Goal: Obtain resource: Download file/media

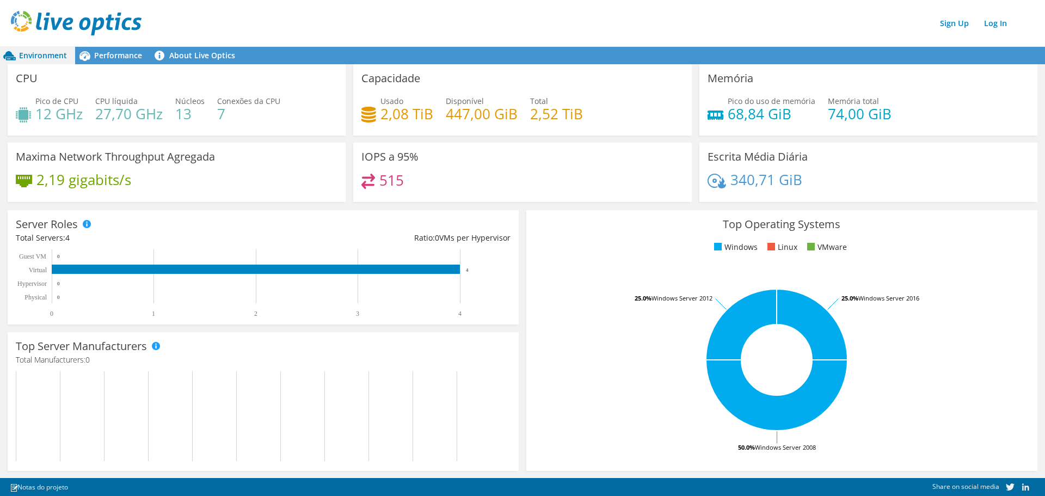
click at [517, 220] on div "Server Roles Physical Servers represent bare metal servers that were targets of…" at bounding box center [263, 267] width 519 height 122
click at [90, 46] on icon at bounding box center [84, 55] width 19 height 19
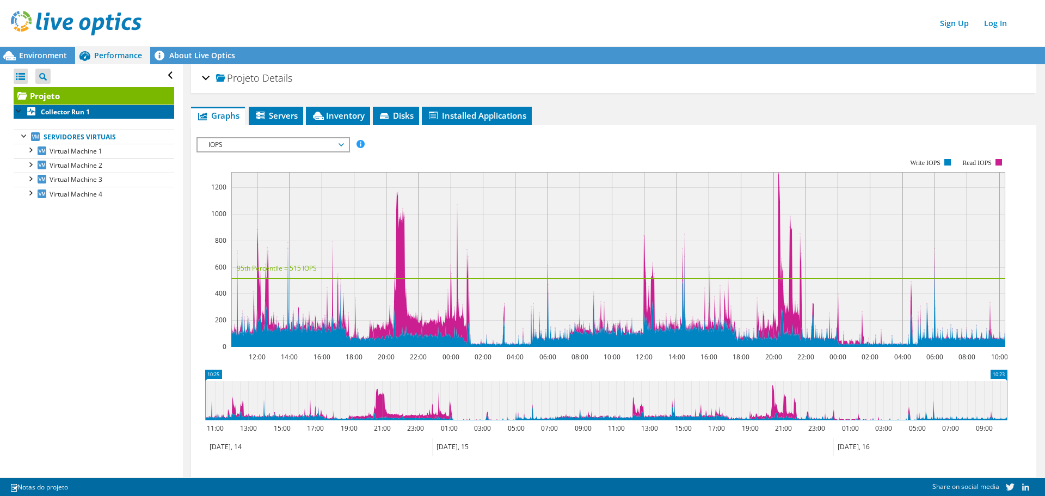
click at [64, 113] on b "Collector Run 1" at bounding box center [65, 111] width 49 height 9
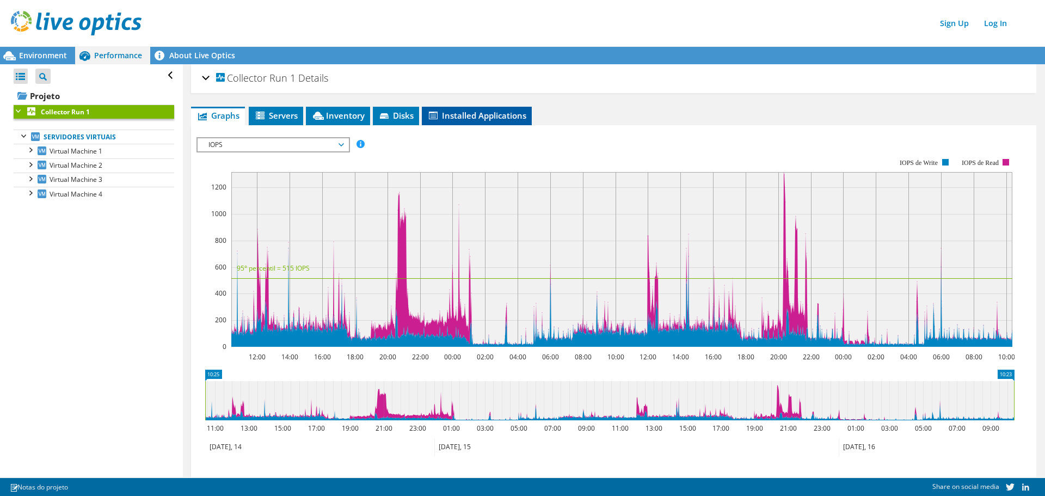
click at [472, 121] on li "Installed Applications" at bounding box center [477, 116] width 110 height 19
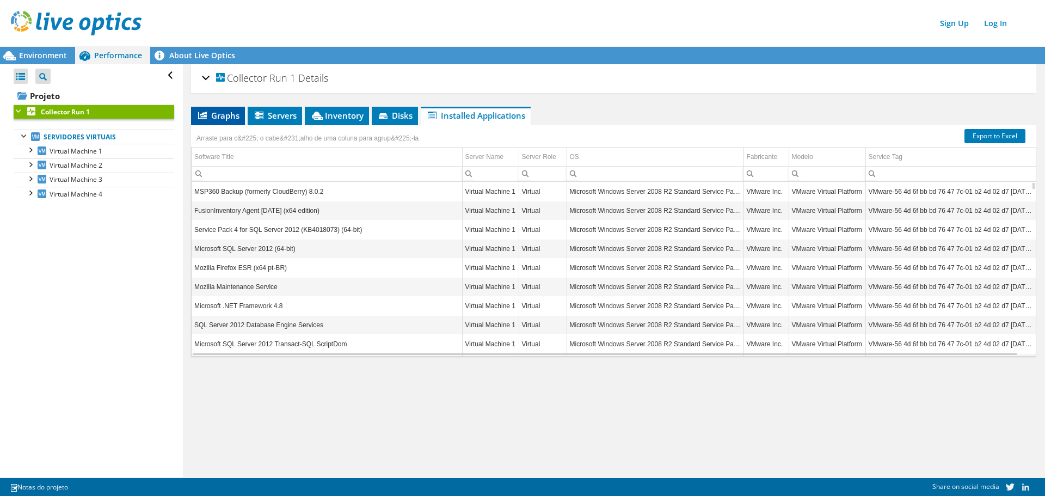
click at [229, 113] on span "Graphs" at bounding box center [218, 115] width 43 height 11
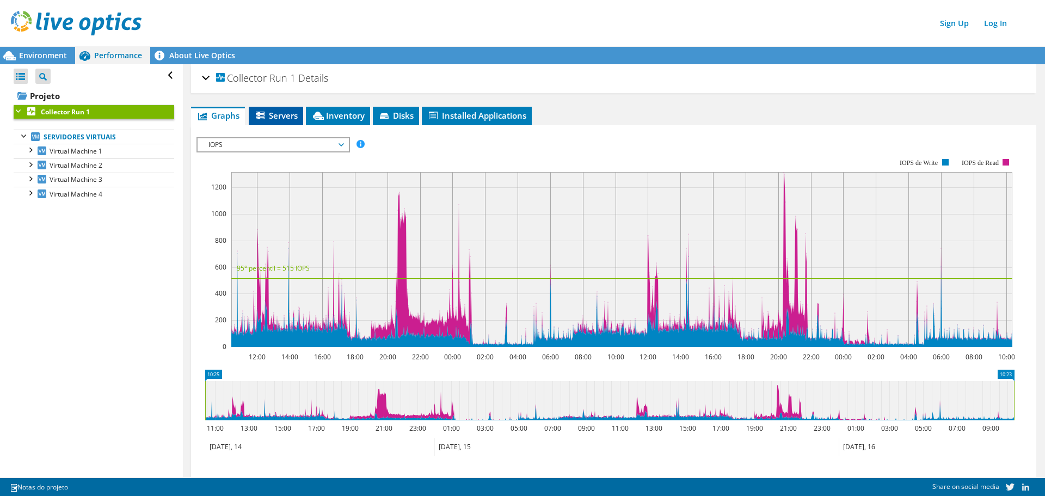
click at [294, 108] on li "Servers" at bounding box center [276, 116] width 54 height 19
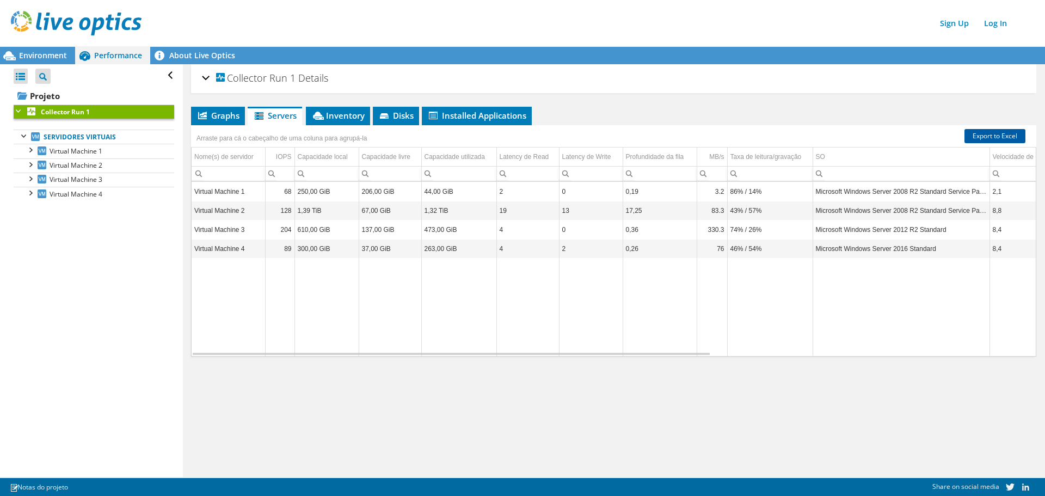
click at [984, 139] on link "Export to Excel" at bounding box center [995, 136] width 61 height 14
click at [668, 99] on div "Collector Run 1 Details Duração 1 dia, 23 h, 58 min. Horário de início [DATE] 1…" at bounding box center [614, 270] width 862 height 413
click at [231, 112] on span "Graphs" at bounding box center [218, 115] width 43 height 11
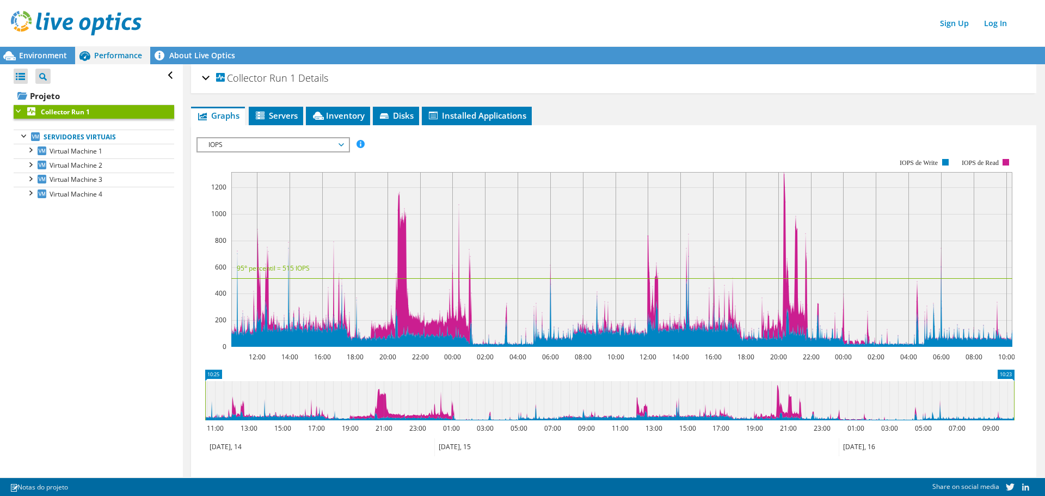
click at [310, 149] on span "IOPS" at bounding box center [273, 144] width 140 height 13
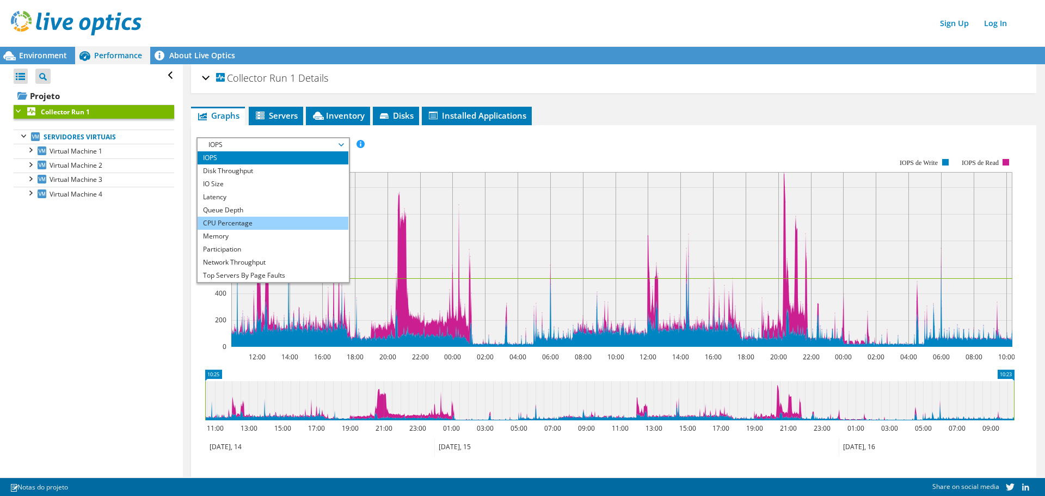
click at [266, 224] on li "CPU Percentage" at bounding box center [273, 223] width 151 height 13
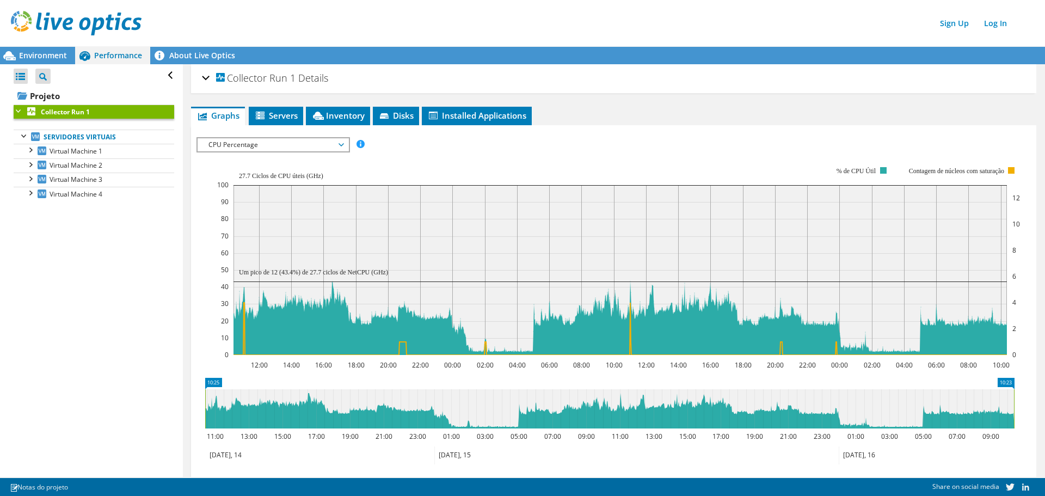
click at [202, 197] on icon "12:00 14:00 16:00 18:00 20:00 22:00 00:00 02:00 04:00 06:00 08:00 10:00 12:00 1…" at bounding box center [610, 261] width 827 height 218
click at [586, 125] on ul "Graphs Servers Inventory Hypervisor Disks Cluster Disks Installed Applications" at bounding box center [614, 116] width 846 height 19
click at [568, 92] on div "Collector Run 1 Details Duração 1 dia, 23 h, 58 min. Horário de início [DATE] 1…" at bounding box center [614, 78] width 846 height 29
click at [628, 91] on div "Collector Run 1 Details Duração 1 dia, 23 h, 58 min. Horário de início [DATE] 1…" at bounding box center [614, 78] width 846 height 29
